Goal: Find contact information: Find contact information

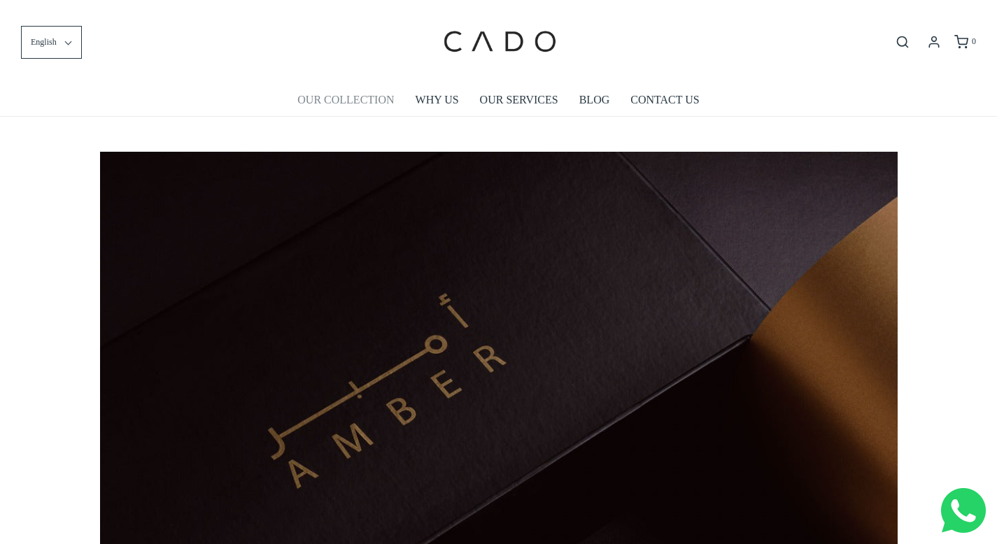
scroll to position [0, 797]
click at [368, 104] on link "OUR COLLECTION" at bounding box center [345, 100] width 97 height 32
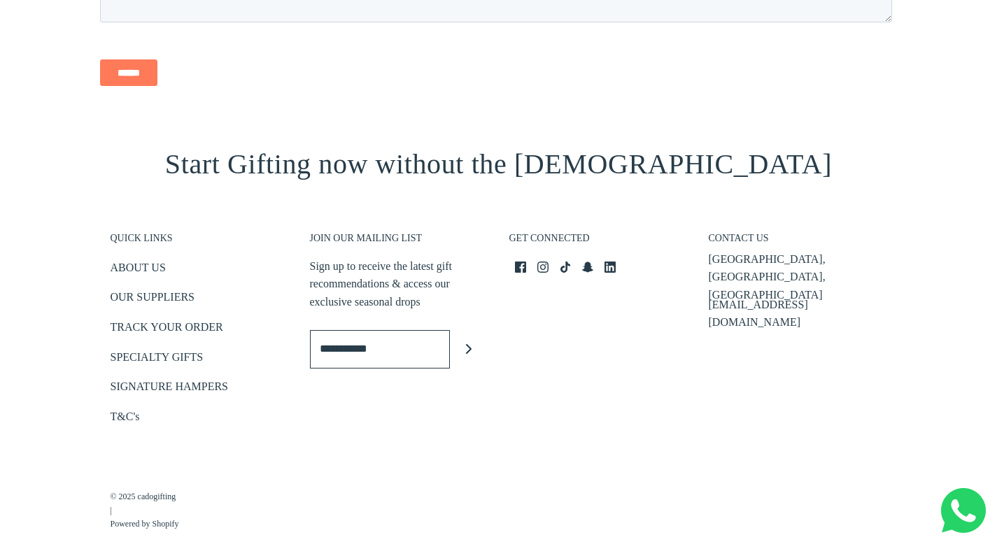
scroll to position [1746, 0]
drag, startPoint x: 820, startPoint y: 275, endPoint x: 706, endPoint y: 276, distance: 114.7
click at [706, 276] on div "CONTACT US Business Bay, Dubai, UAE info@cadogifting.com" at bounding box center [797, 323] width 199 height 238
copy p "[EMAIL_ADDRESS][DOMAIN_NAME]"
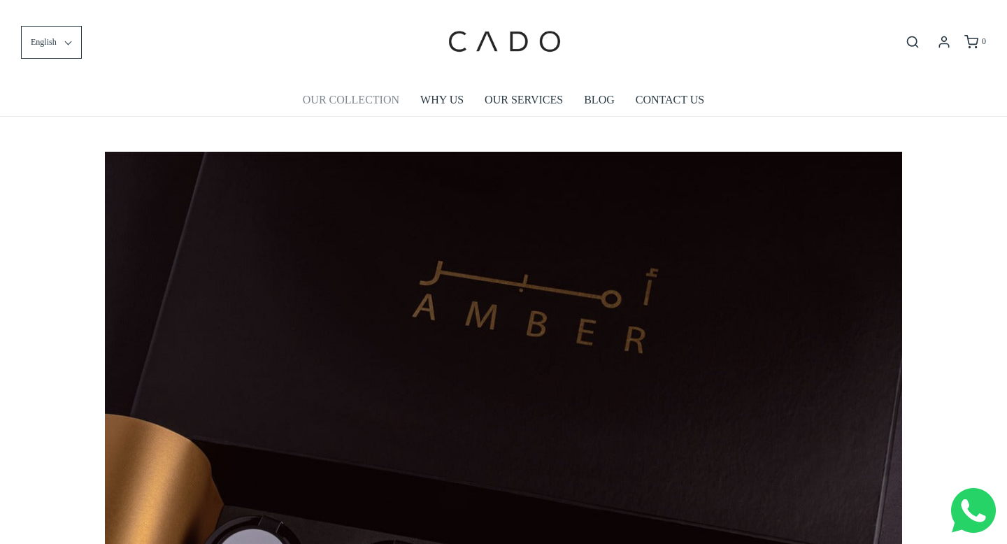
click at [357, 102] on link "OUR COLLECTION" at bounding box center [351, 100] width 97 height 32
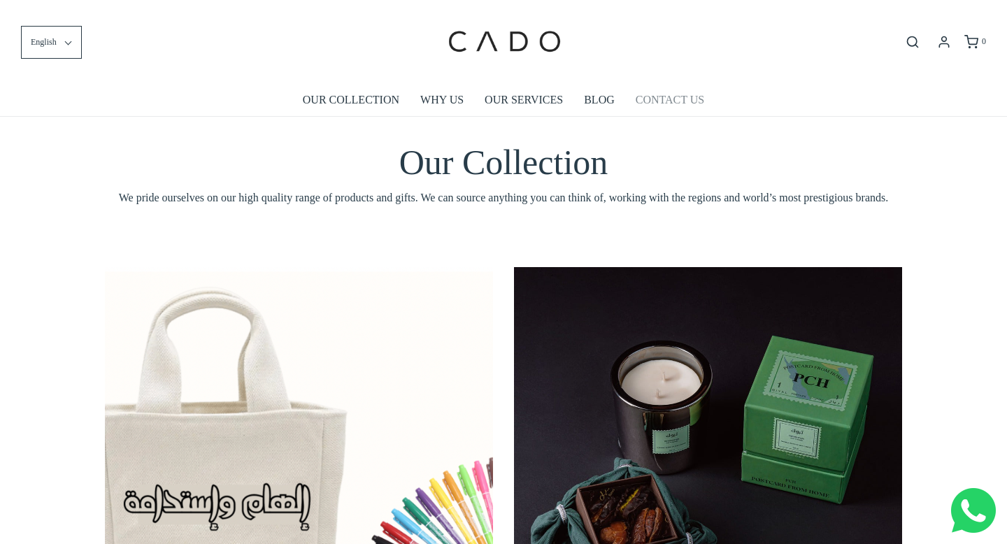
click at [666, 103] on link "CONTACT US" at bounding box center [670, 100] width 69 height 32
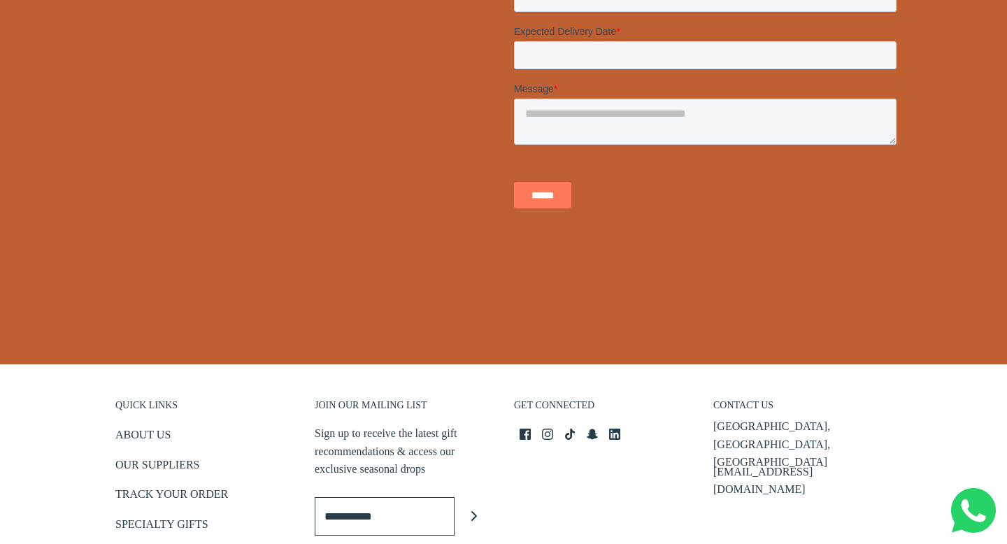
scroll to position [420, 0]
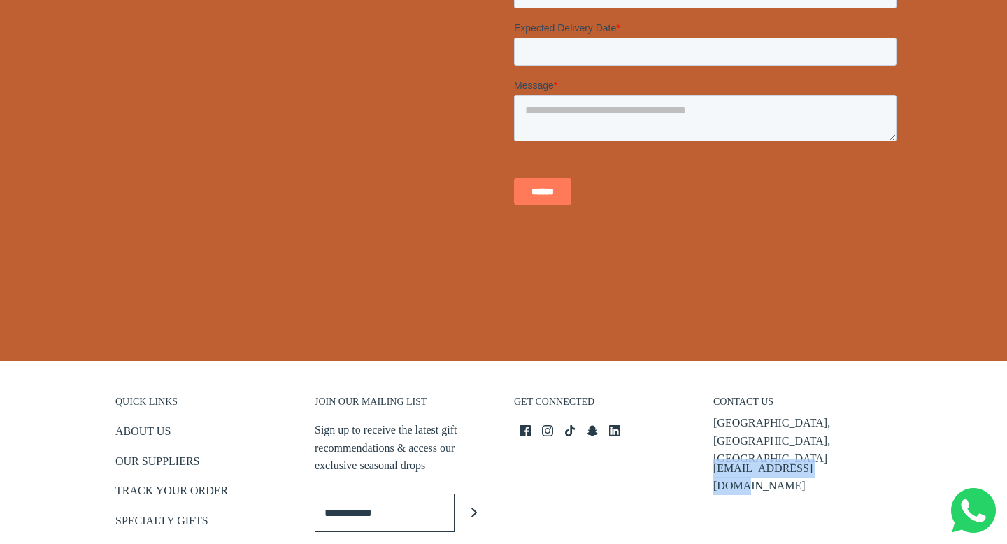
drag, startPoint x: 833, startPoint y: 441, endPoint x: 704, endPoint y: 443, distance: 128.7
click at [704, 443] on div "CONTACT [GEOGRAPHIC_DATA] [EMAIL_ADDRESS][DOMAIN_NAME]" at bounding box center [802, 487] width 199 height 238
copy p "[EMAIL_ADDRESS][DOMAIN_NAME]"
click at [181, 460] on link "OUR SUPPLIERS" at bounding box center [157, 464] width 84 height 23
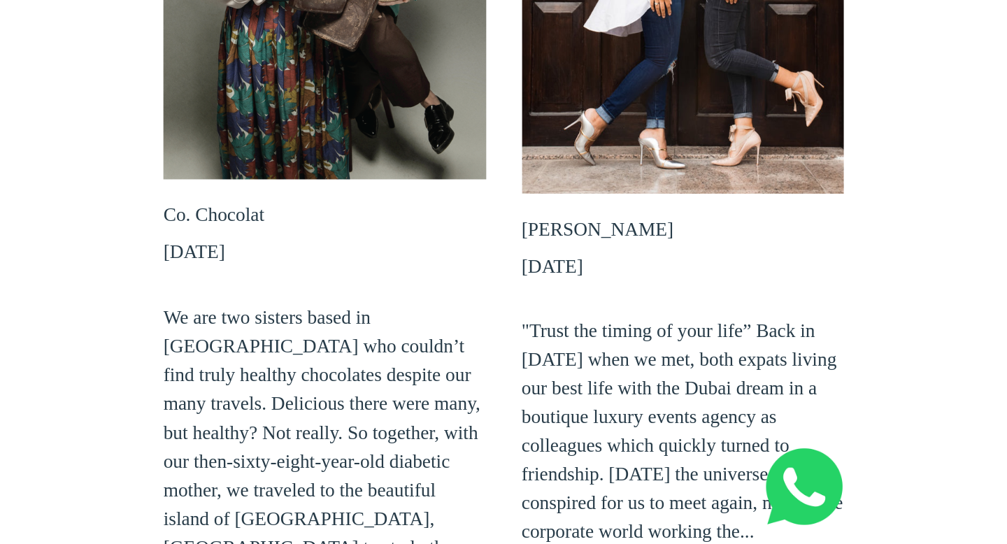
scroll to position [306, 0]
